Goal: Check status

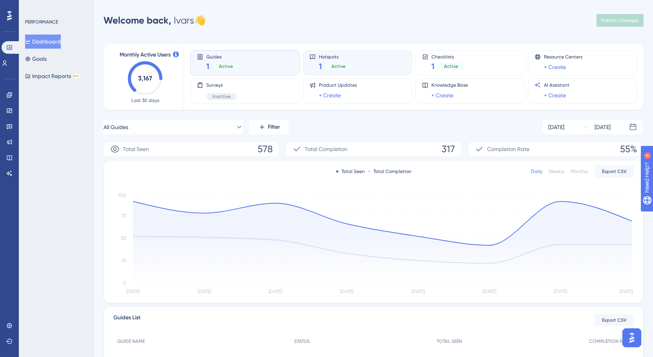
click at [330, 60] on div "Hotspots 1 Active" at bounding box center [335, 63] width 33 height 18
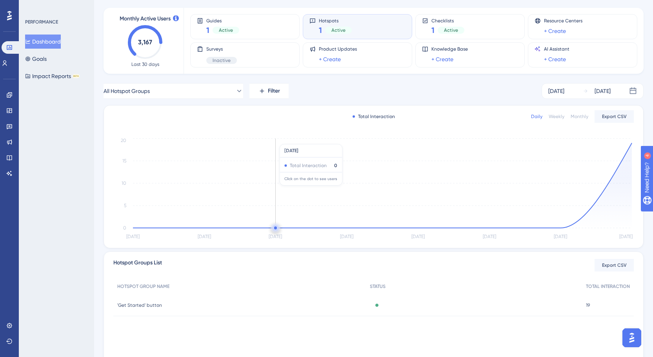
scroll to position [68, 0]
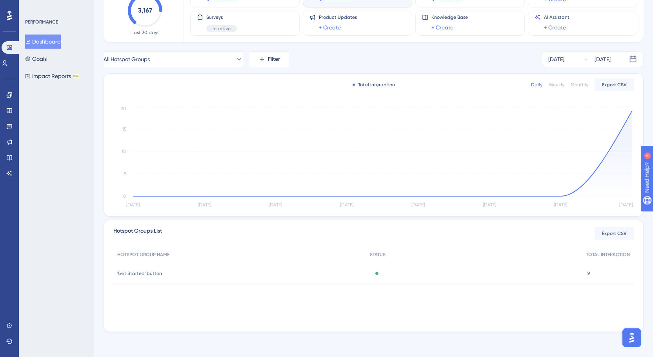
click at [536, 275] on div "Active" at bounding box center [474, 274] width 216 height 22
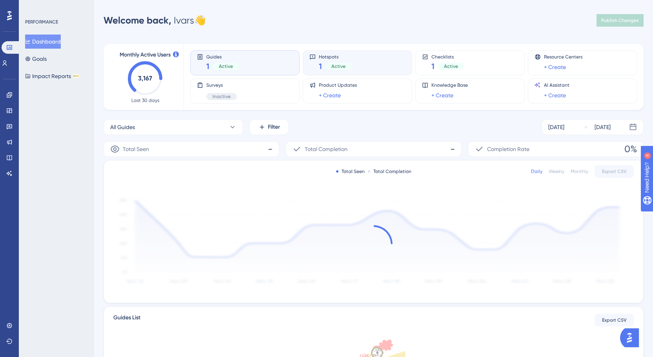
click at [343, 61] on div "1 Active" at bounding box center [335, 66] width 33 height 11
